Goal: Find specific page/section: Find specific page/section

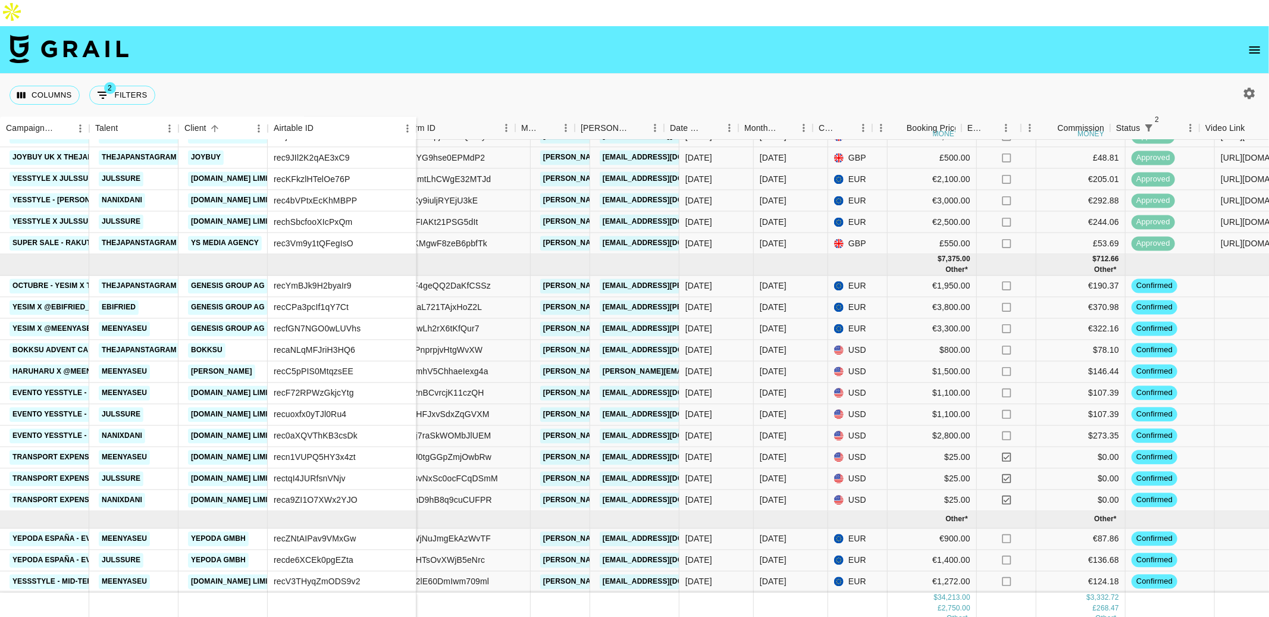
scroll to position [253, 92]
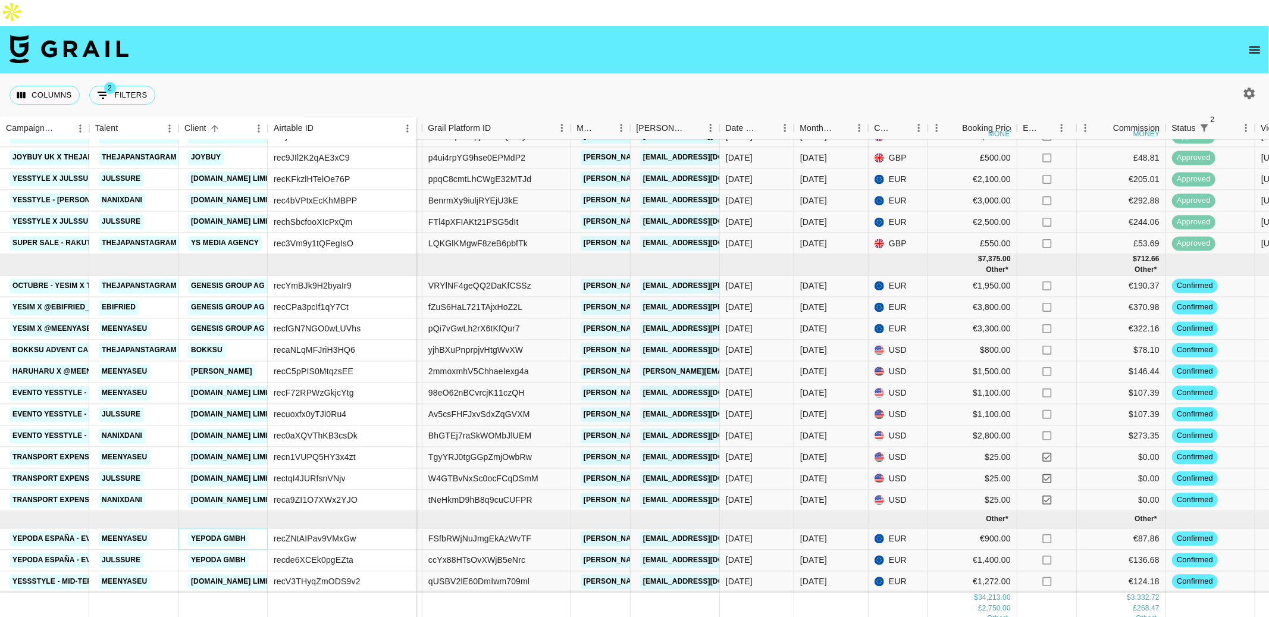
click at [206, 531] on link "Yepoda GmbH" at bounding box center [218, 538] width 61 height 15
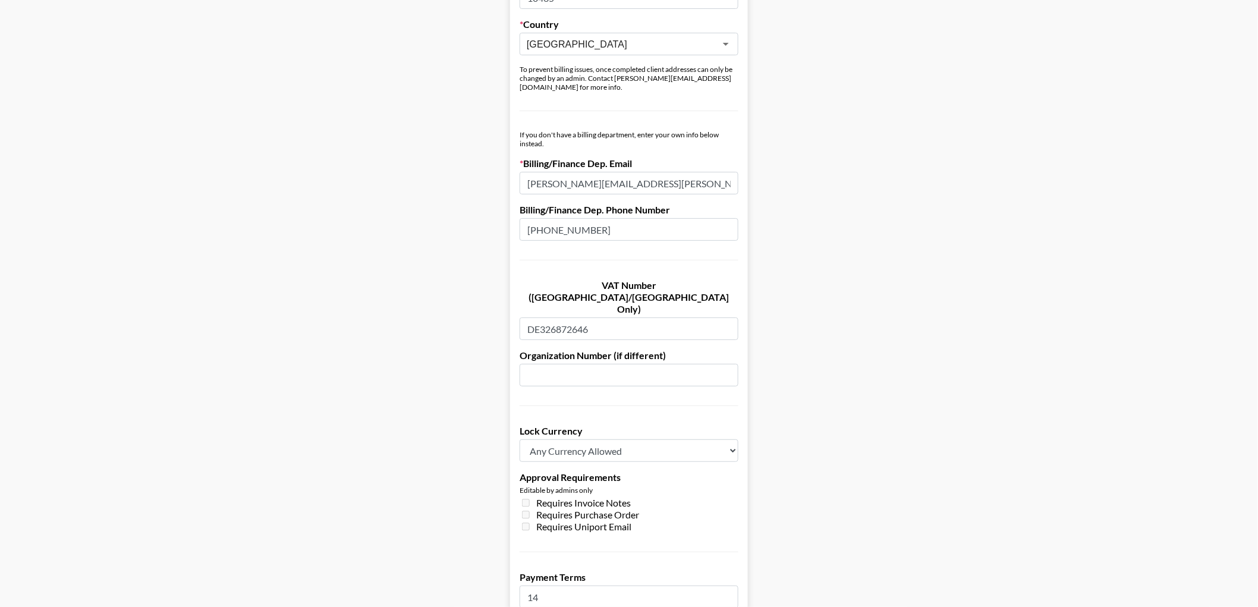
scroll to position [619, 0]
